Goal: Information Seeking & Learning: Learn about a topic

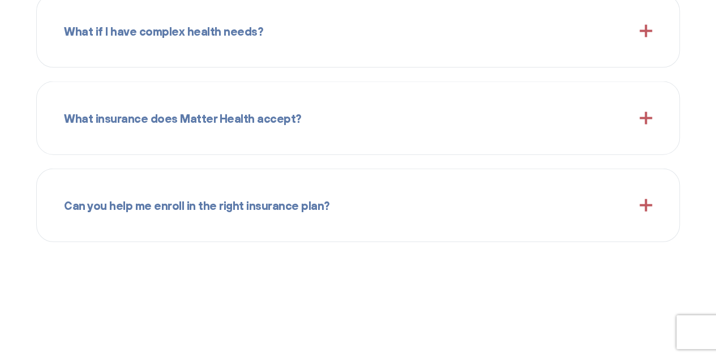
scroll to position [1231, 0]
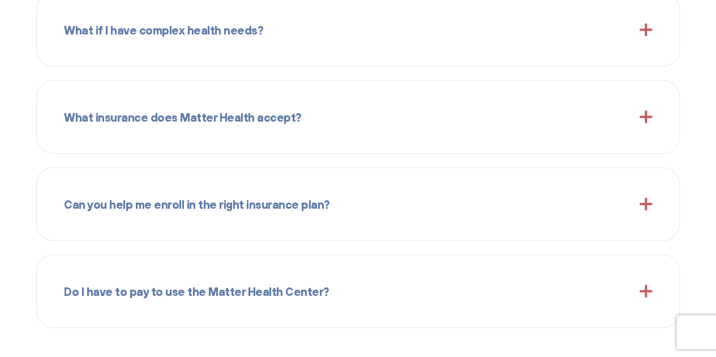
click at [387, 83] on div "What insurance does Matter Health accept? We accept most insurance plans, inclu…" at bounding box center [357, 117] width 643 height 74
click at [507, 121] on div "What insurance does Matter Health accept?" at bounding box center [358, 116] width 588 height 45
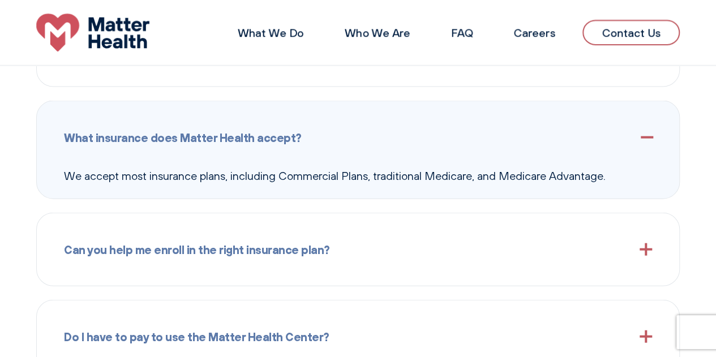
scroll to position [1193, 0]
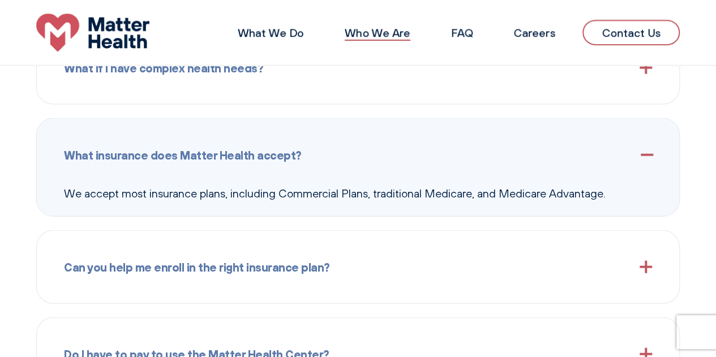
click at [390, 26] on link "Who We Are" at bounding box center [377, 32] width 66 height 14
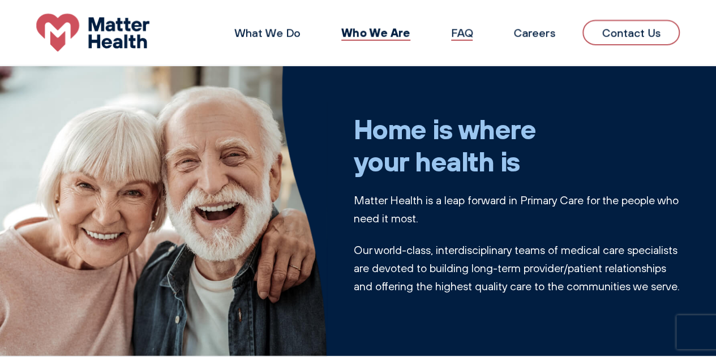
click at [466, 36] on link "FAQ" at bounding box center [461, 32] width 21 height 14
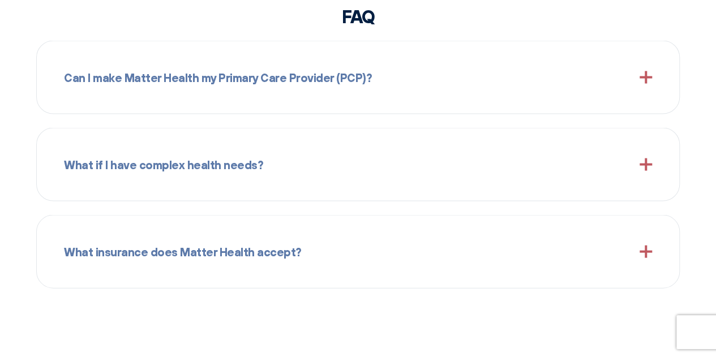
scroll to position [1116, 0]
